Goal: Task Accomplishment & Management: Manage account settings

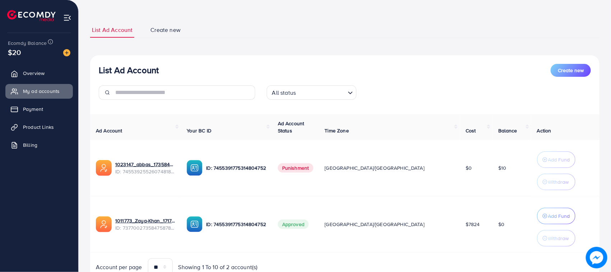
scroll to position [64, 0]
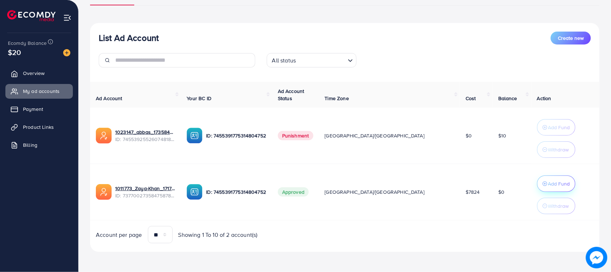
click at [543, 184] on circle "button" at bounding box center [545, 184] width 4 height 4
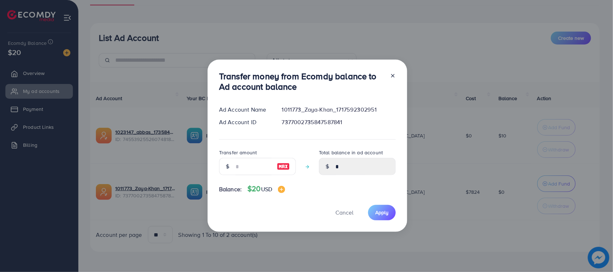
drag, startPoint x: 244, startPoint y: 152, endPoint x: 256, endPoint y: 168, distance: 20.5
click at [245, 153] on label "Transfer amount" at bounding box center [238, 152] width 38 height 7
click at [256, 168] on input "number" at bounding box center [254, 166] width 36 height 17
type input "*"
type input "****"
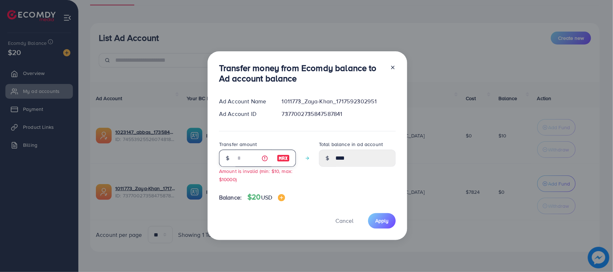
type input "**"
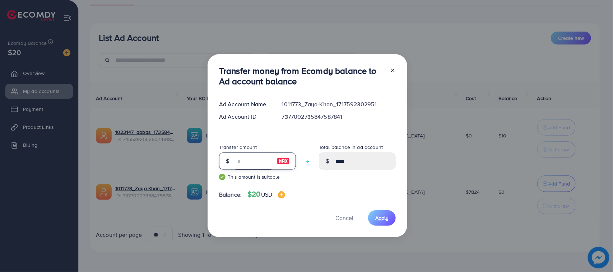
type input "*****"
type input "**"
click at [375, 225] on button "Apply" at bounding box center [382, 218] width 28 height 15
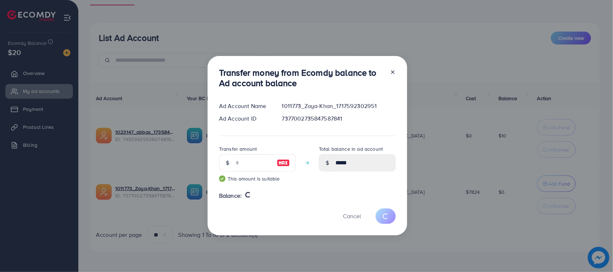
type input "*"
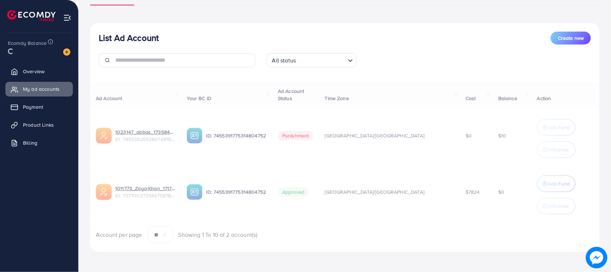
drag, startPoint x: 97, startPoint y: 38, endPoint x: 175, endPoint y: 40, distance: 78.0
click at [175, 40] on div "List Ad Account Create new All status Loading..." at bounding box center [345, 53] width 510 height 42
click at [156, 33] on h3 "List Ad Account" at bounding box center [129, 38] width 60 height 10
drag, startPoint x: 94, startPoint y: 35, endPoint x: 169, endPoint y: 43, distance: 75.2
click at [169, 43] on div "List Ad Account Create new All status Loading..." at bounding box center [345, 53] width 510 height 42
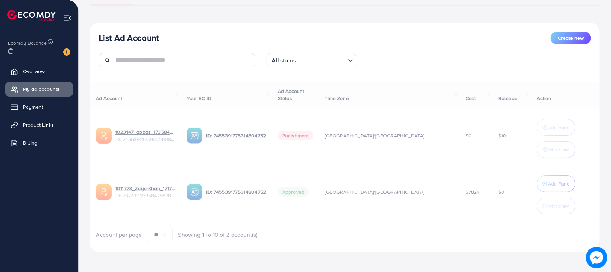
click at [166, 41] on div "List Ad Account Create new" at bounding box center [345, 38] width 493 height 13
drag, startPoint x: 166, startPoint y: 41, endPoint x: 87, endPoint y: 31, distance: 79.6
click at [87, 31] on div "List Ad Account Create new List Ad Account Create new All status Loading... Ad …" at bounding box center [345, 105] width 533 height 336
click at [96, 32] on div "List Ad Account Create new All status Loading..." at bounding box center [345, 53] width 510 height 42
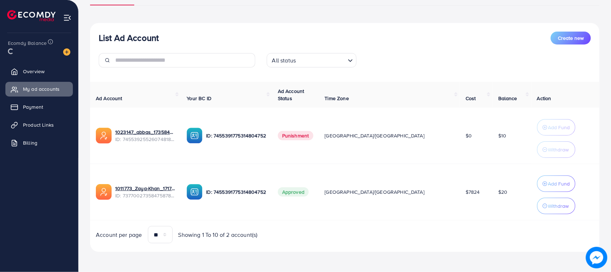
drag, startPoint x: 96, startPoint y: 32, endPoint x: 153, endPoint y: 40, distance: 57.0
click at [153, 40] on div "List Ad Account Create new All status Loading..." at bounding box center [345, 53] width 510 height 42
click at [154, 33] on h3 "List Ad Account" at bounding box center [129, 38] width 60 height 10
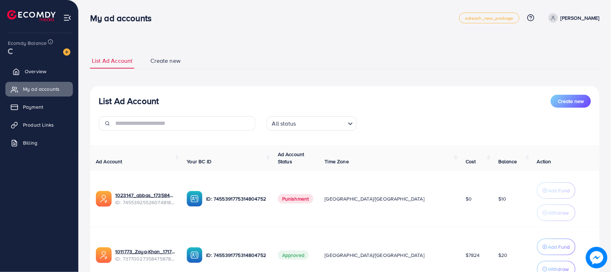
click at [22, 74] on link "Overview" at bounding box center [39, 71] width 68 height 14
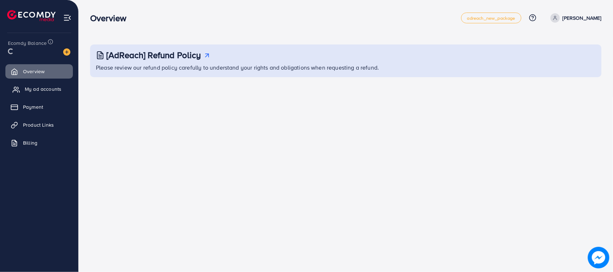
click at [38, 86] on span "My ad accounts" at bounding box center [43, 89] width 37 height 7
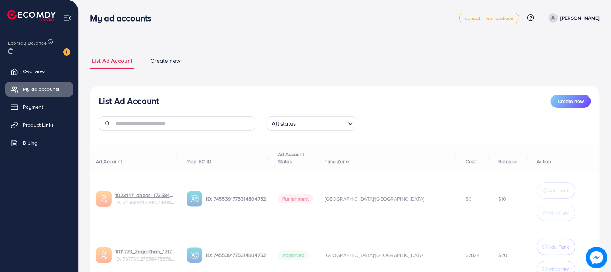
drag, startPoint x: 99, startPoint y: 103, endPoint x: 168, endPoint y: 103, distance: 69.0
click at [168, 103] on div "List Ad Account Create new" at bounding box center [345, 101] width 493 height 13
drag, startPoint x: 165, startPoint y: 103, endPoint x: 92, endPoint y: 101, distance: 73.0
click at [92, 101] on div "List Ad Account Create new All status Loading..." at bounding box center [345, 116] width 510 height 42
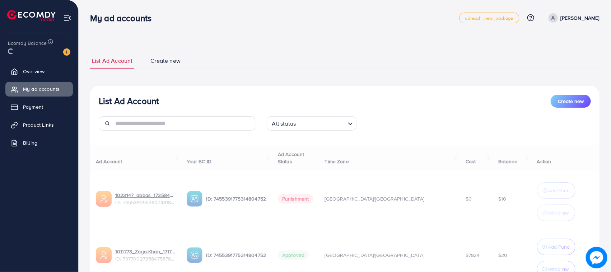
click at [92, 101] on div "List Ad Account Create new All status Loading..." at bounding box center [345, 116] width 510 height 42
drag, startPoint x: 92, startPoint y: 101, endPoint x: 151, endPoint y: 108, distance: 60.0
click at [151, 108] on div "List Ad Account Create new All status Loading..." at bounding box center [345, 116] width 510 height 42
drag, startPoint x: 151, startPoint y: 108, endPoint x: 110, endPoint y: 105, distance: 41.4
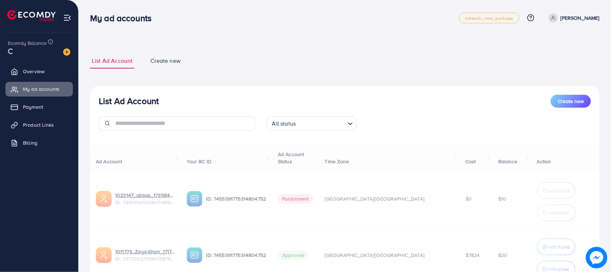
click at [110, 105] on div "List Ad Account Create new All status Loading..." at bounding box center [345, 116] width 510 height 42
click at [108, 104] on h3 "List Ad Account" at bounding box center [129, 101] width 60 height 10
click at [107, 103] on h3 "List Ad Account" at bounding box center [129, 101] width 60 height 10
click at [143, 101] on h3 "List Ad Account" at bounding box center [129, 101] width 60 height 10
